Goal: Check status

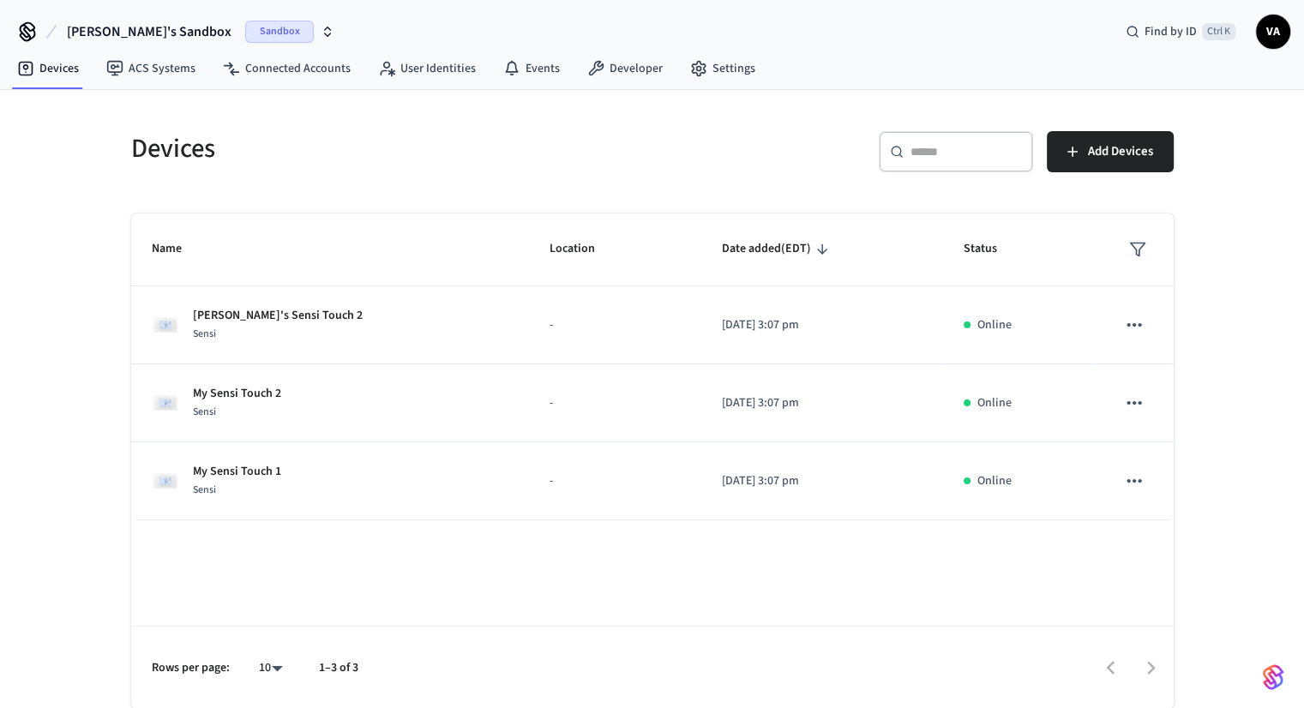
click at [245, 27] on span "Sandbox" at bounding box center [279, 32] width 69 height 22
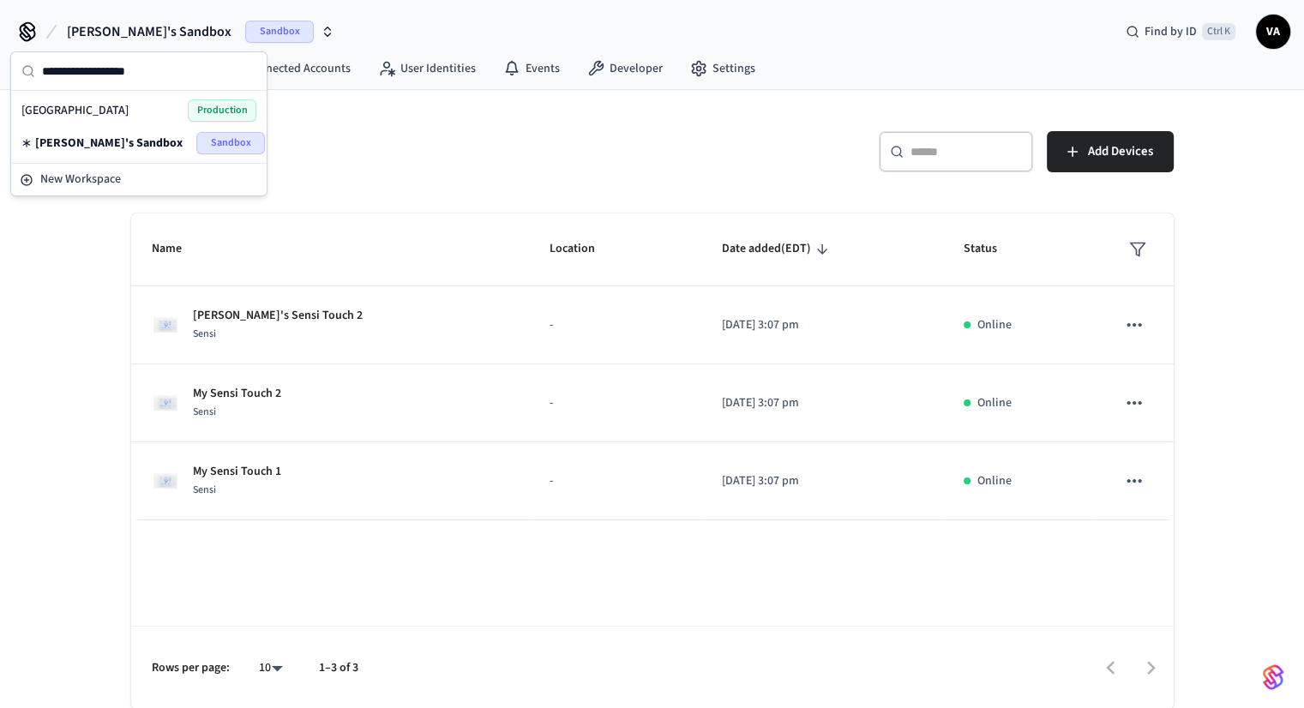
click at [216, 103] on span "Production" at bounding box center [222, 110] width 69 height 22
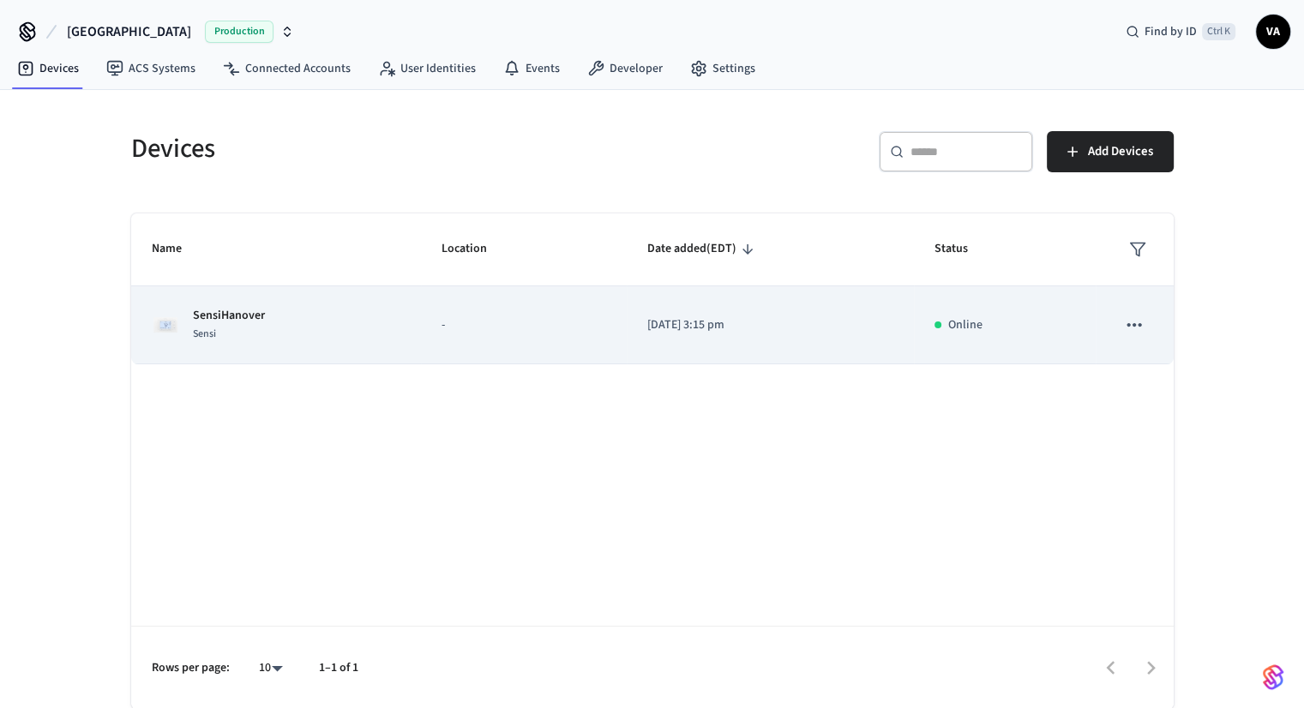
click at [382, 326] on div "SensiHanover Sensi" at bounding box center [276, 325] width 249 height 36
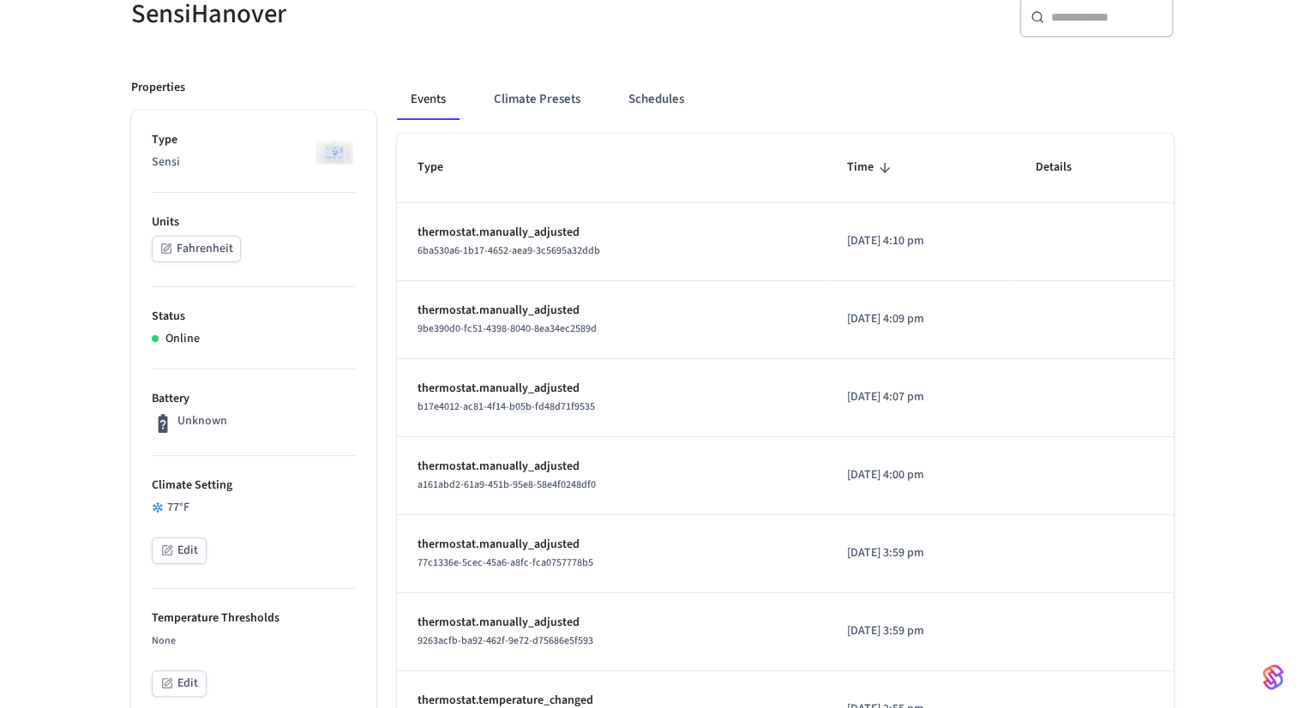
scroll to position [257, 0]
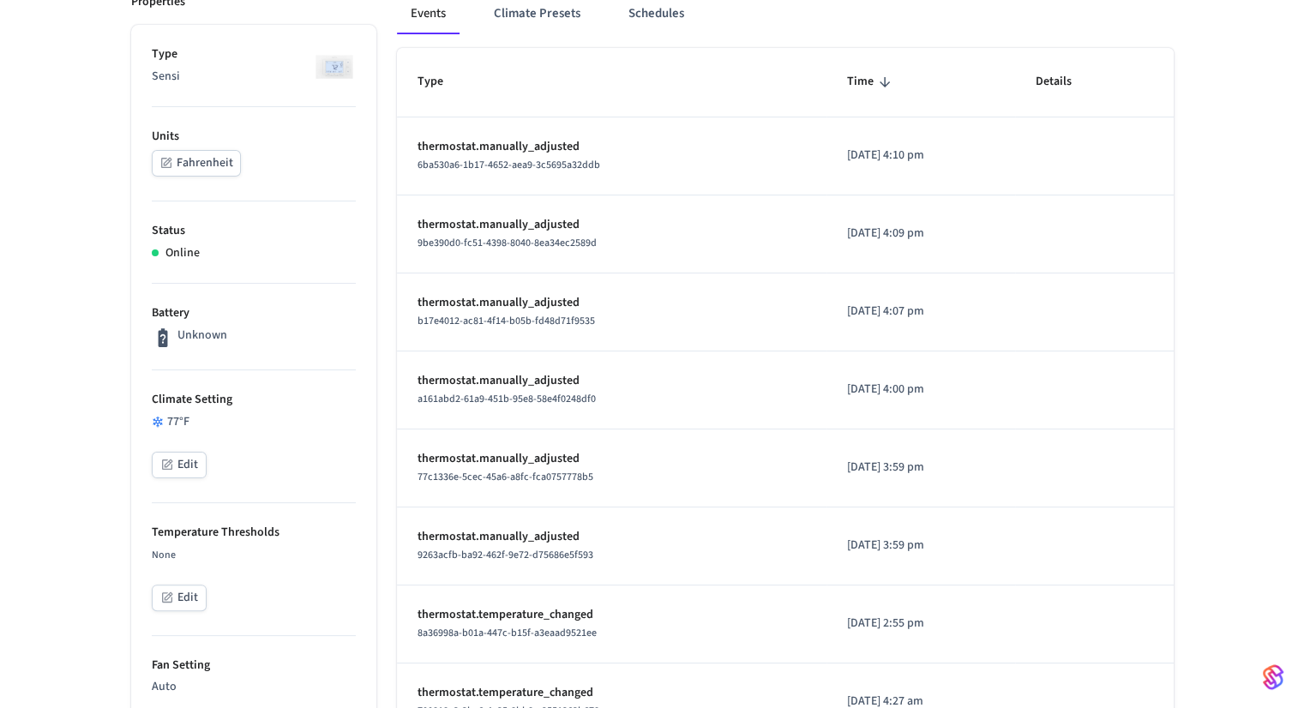
click at [909, 227] on p "[DATE] 4:09 pm" at bounding box center [920, 234] width 147 height 18
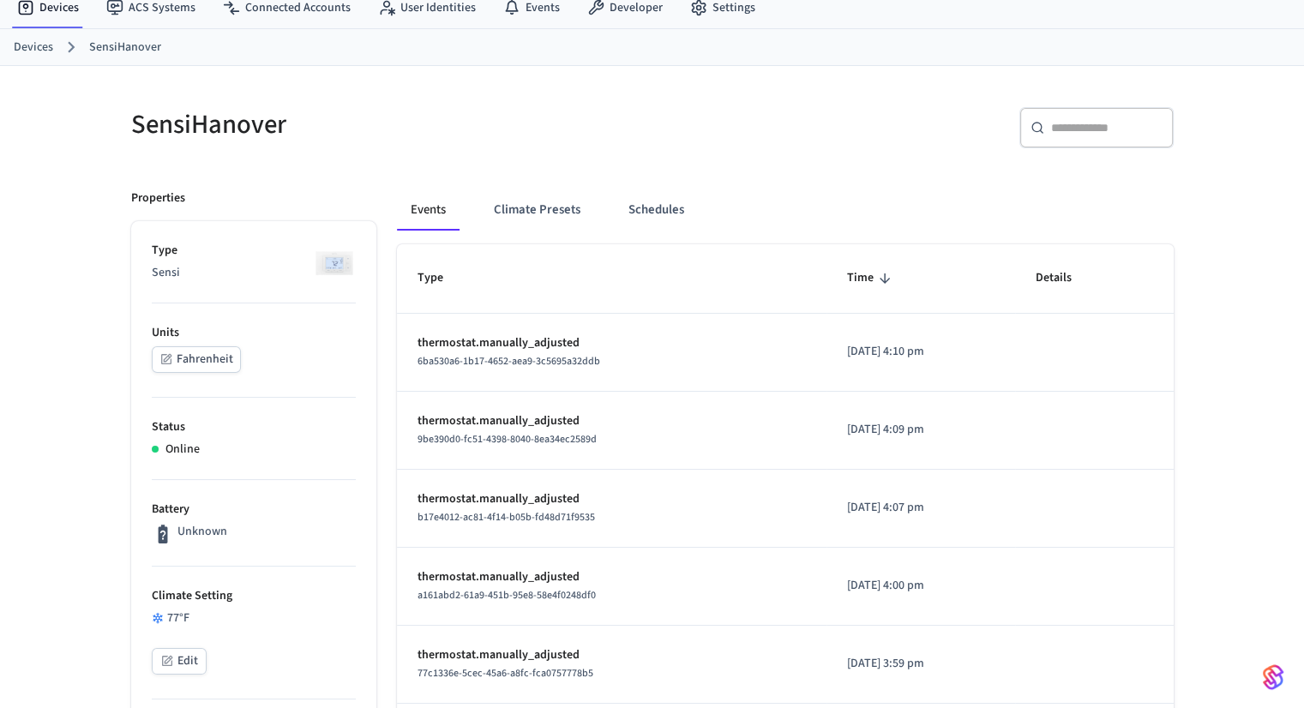
scroll to position [86, 0]
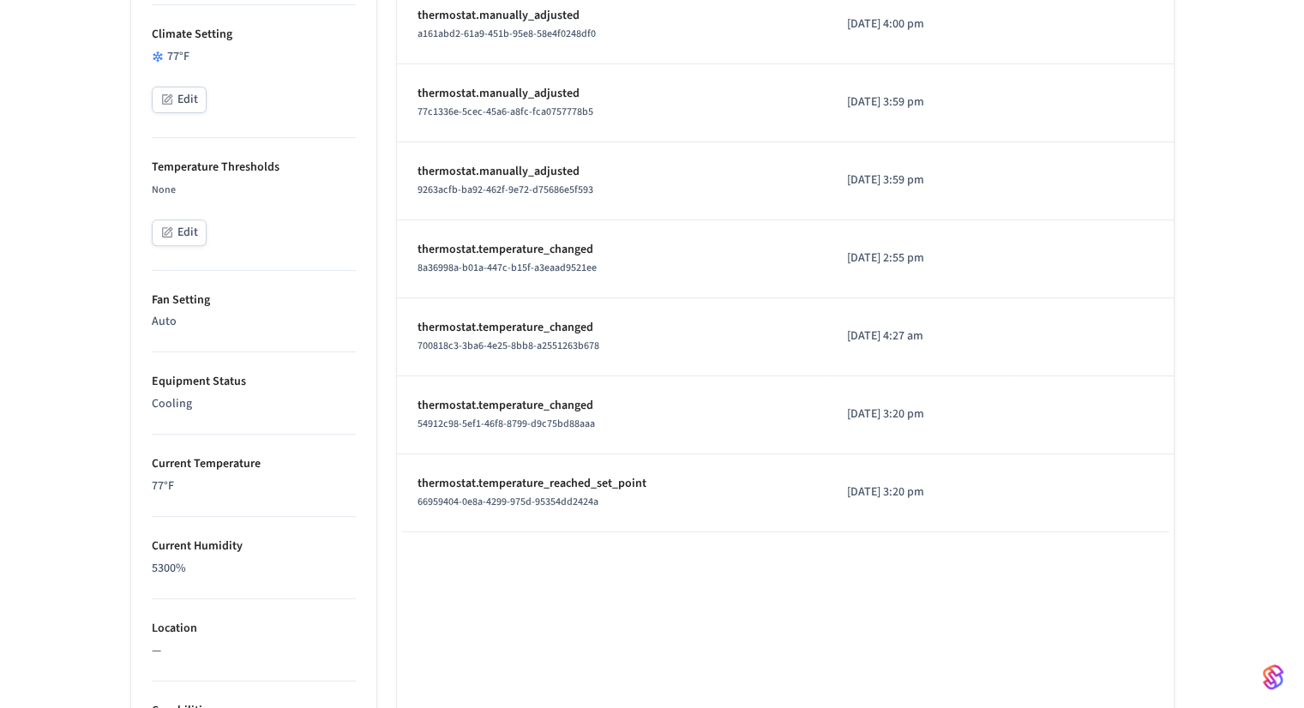
scroll to position [194, 0]
